Goal: Information Seeking & Learning: Learn about a topic

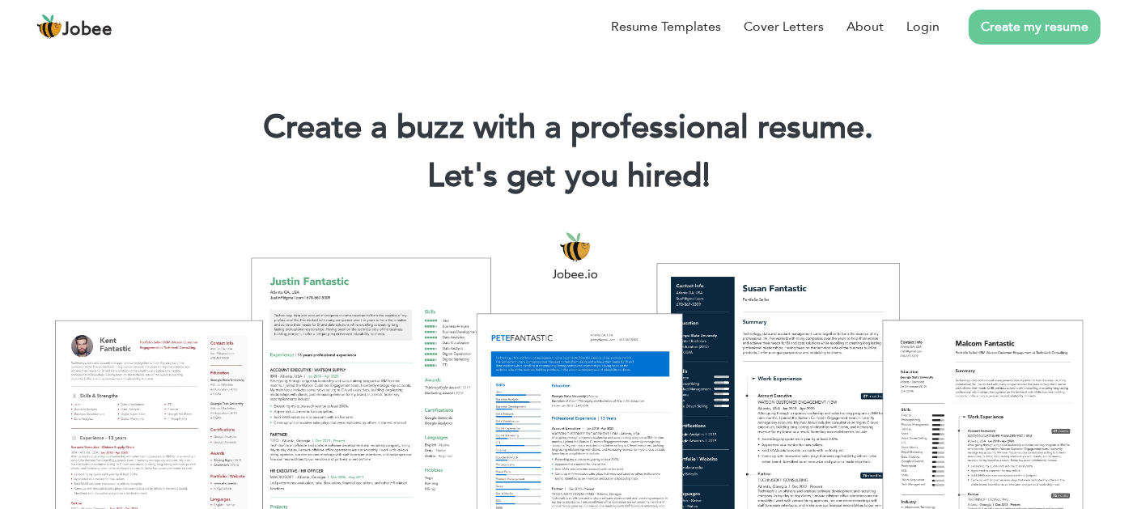
drag, startPoint x: 274, startPoint y: 129, endPoint x: 889, endPoint y: 151, distance: 615.4
click at [889, 151] on div "Create a buzz with a professional resume. Let's get you hired! |" at bounding box center [568, 155] width 1113 height 97
drag, startPoint x: 265, startPoint y: 114, endPoint x: 781, endPoint y: 170, distance: 518.5
click at [781, 170] on div "Create a buzz with a professional resume. Let's get you hired! |" at bounding box center [568, 155] width 1113 height 97
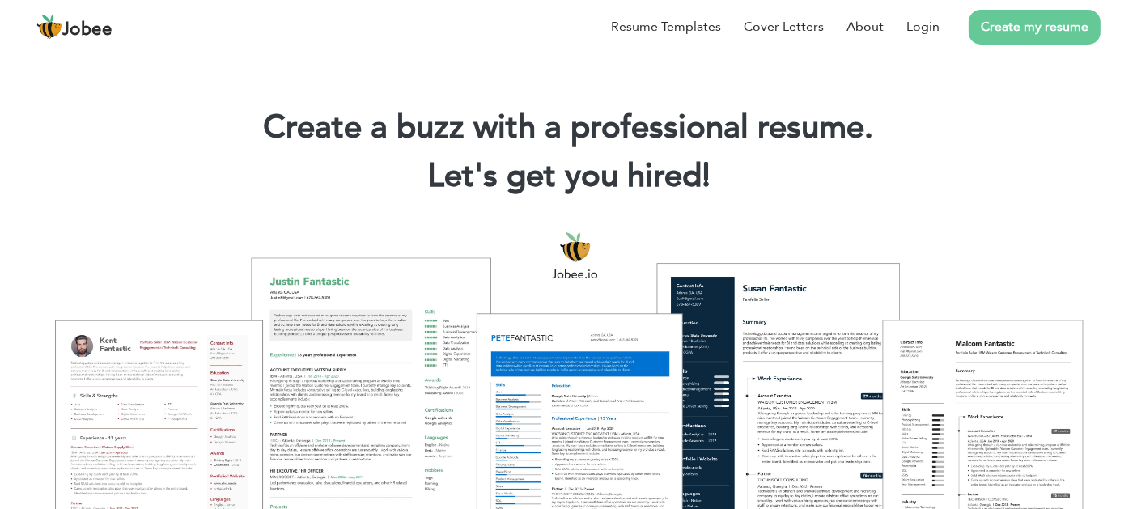
click at [784, 170] on h2 "Let's get you hired! |" at bounding box center [568, 176] width 1088 height 42
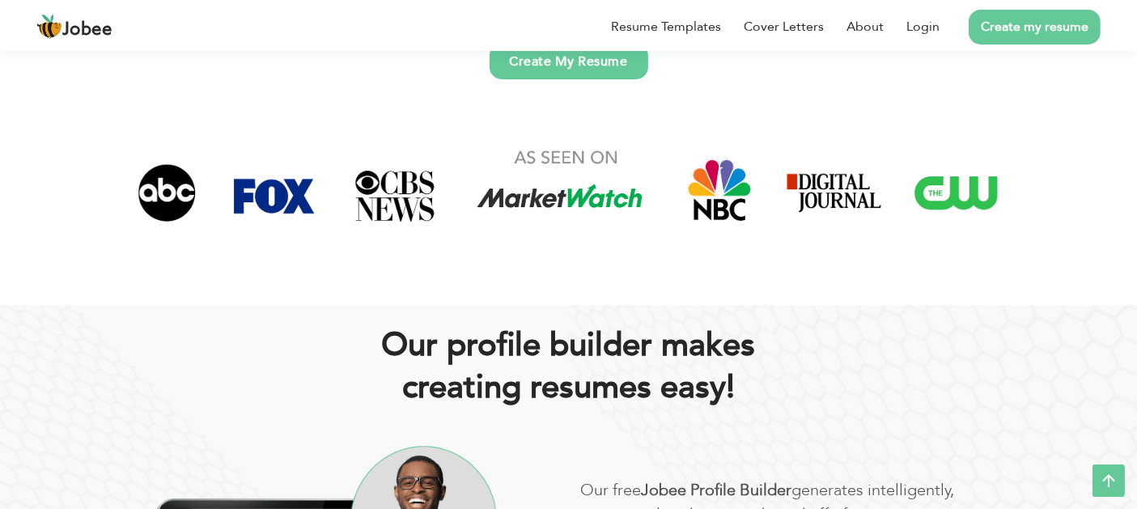
scroll to position [599, 0]
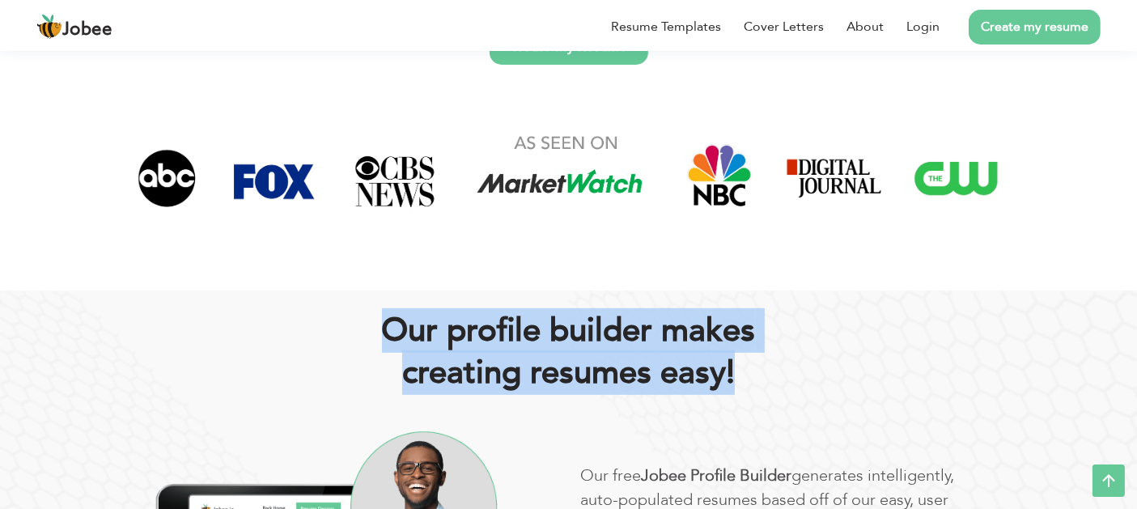
drag, startPoint x: 381, startPoint y: 332, endPoint x: 751, endPoint y: 365, distance: 371.3
click at [751, 365] on h2 "Our proﬁle builder makes creating resumes easy!" at bounding box center [569, 352] width 874 height 84
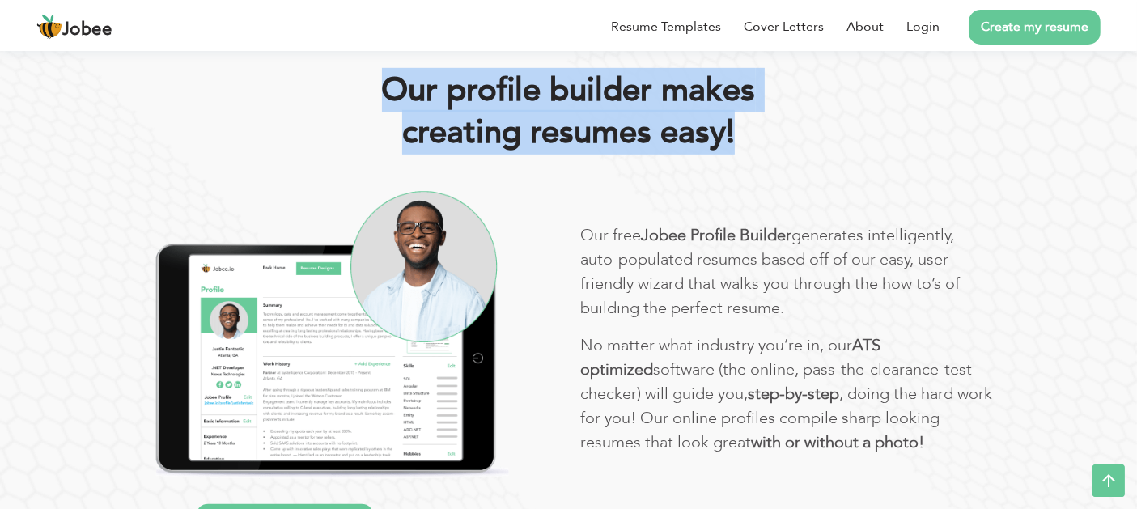
drag, startPoint x: 583, startPoint y: 233, endPoint x: 867, endPoint y: 439, distance: 350.4
click at [867, 439] on div "Our free Jobee Proﬁle Builder generates intelligently, auto-populated resumes b…" at bounding box center [787, 381] width 437 height 317
click at [867, 439] on p "No matter what industry you’re in, our ATS optimized software (the online, pass…" at bounding box center [787, 393] width 413 height 121
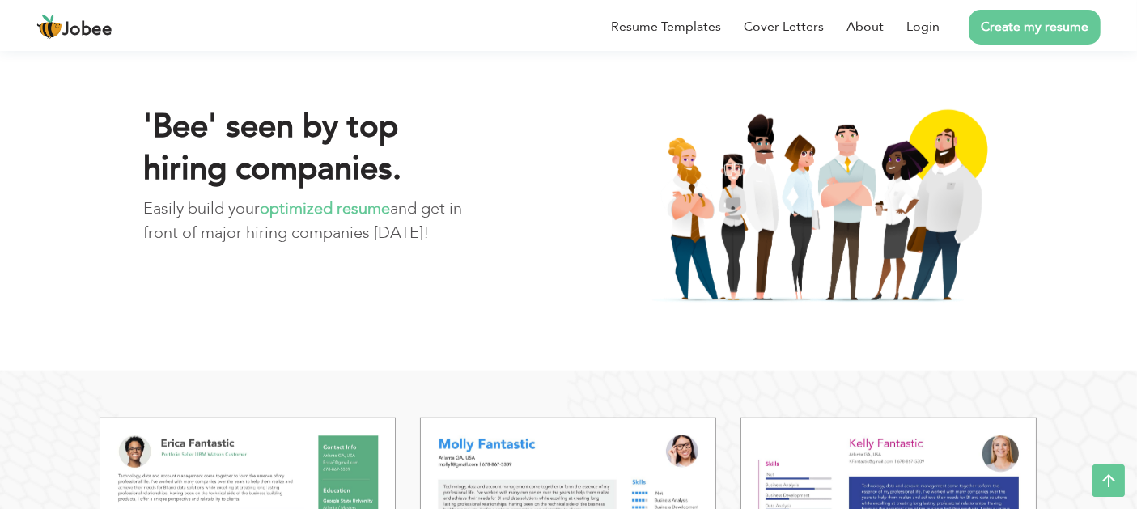
scroll to position [1438, 0]
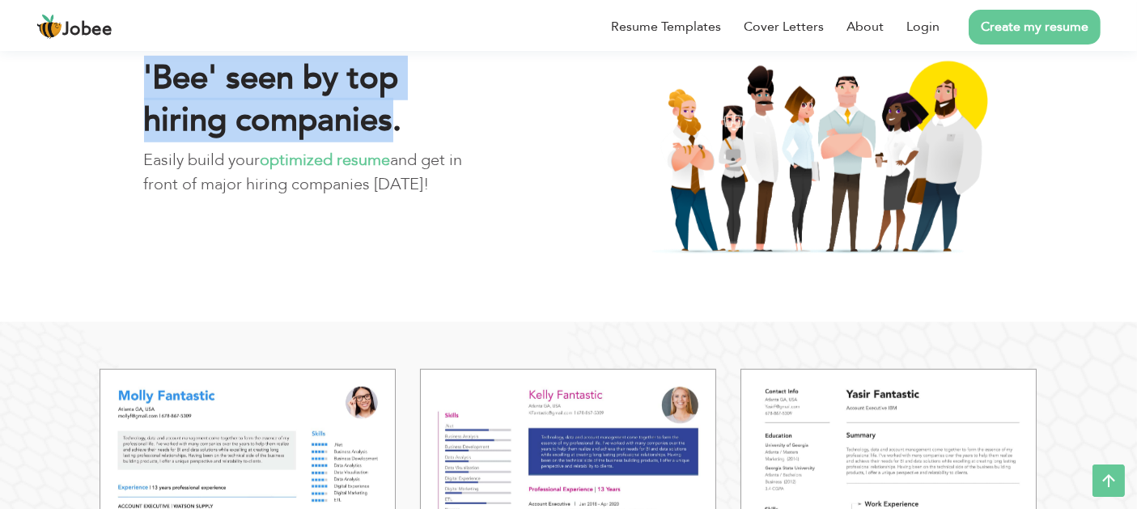
drag, startPoint x: 137, startPoint y: 72, endPoint x: 392, endPoint y: 112, distance: 258.0
click at [392, 112] on div "'Bee' seen by top hiring companies. Easily build your optimized resume and get …" at bounding box center [314, 138] width 364 height 163
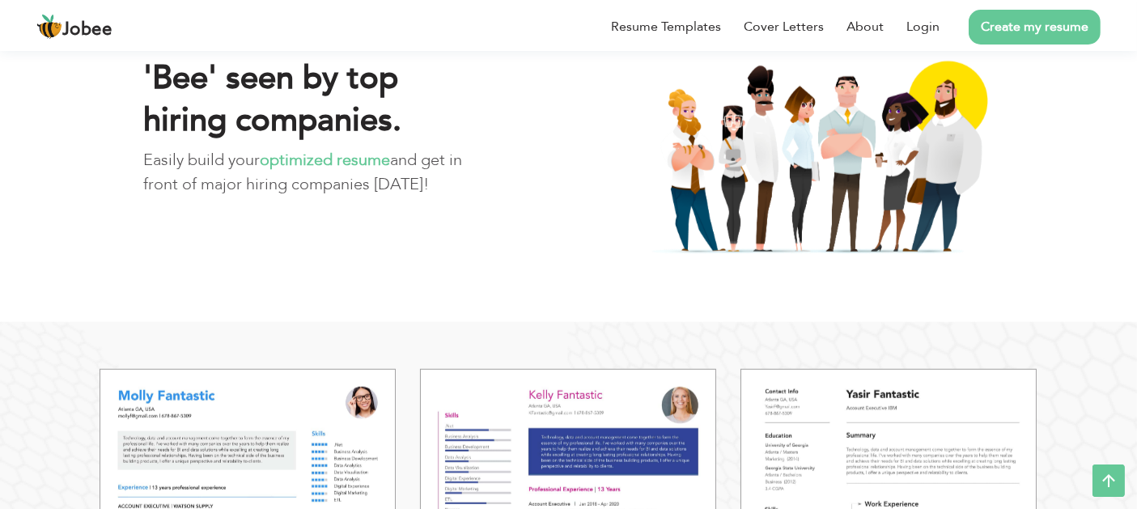
click at [409, 114] on h2 "'Bee' seen by top hiring companies." at bounding box center [314, 99] width 340 height 84
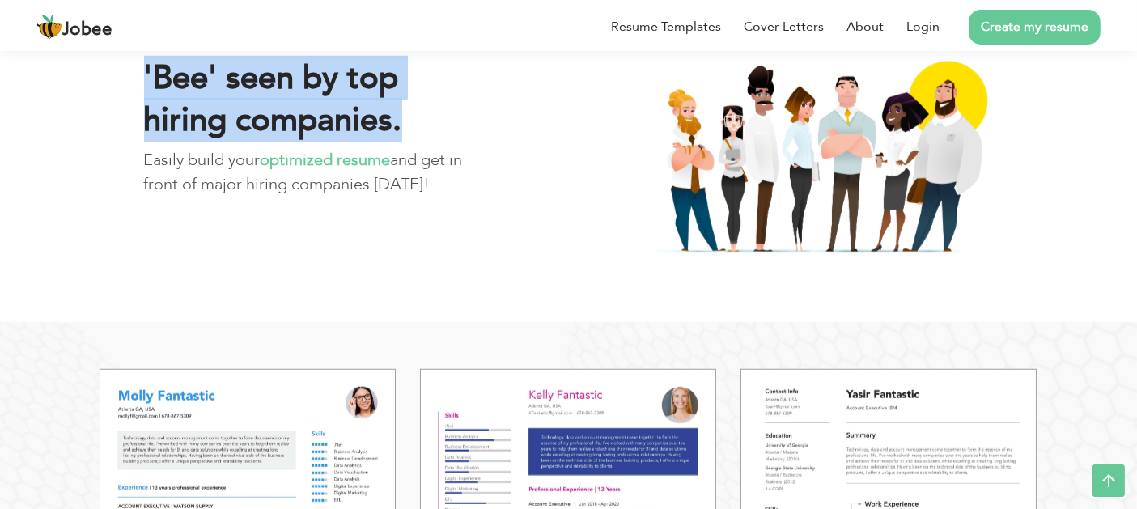
drag, startPoint x: 409, startPoint y: 119, endPoint x: 134, endPoint y: 91, distance: 276.6
click at [134, 91] on div "'Bee' seen by top hiring companies. Easily build your optimized resume and get …" at bounding box center [314, 138] width 364 height 163
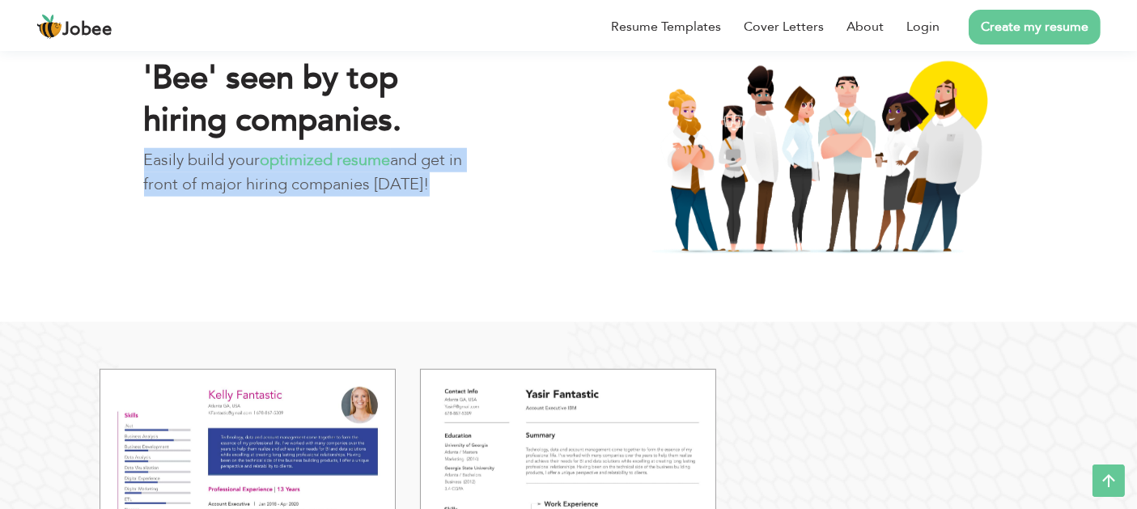
drag, startPoint x: 142, startPoint y: 159, endPoint x: 422, endPoint y: 193, distance: 282.1
click at [422, 193] on div "'Bee' seen by top hiring companies. Easily build your optimized resume and get …" at bounding box center [314, 138] width 364 height 163
